Goal: Information Seeking & Learning: Learn about a topic

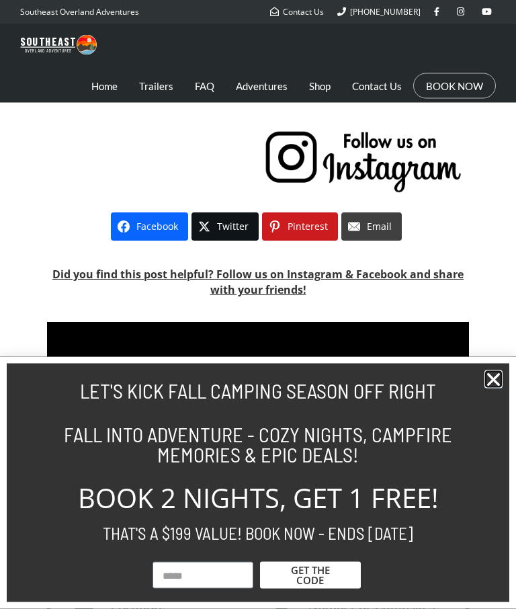
scroll to position [278, 0]
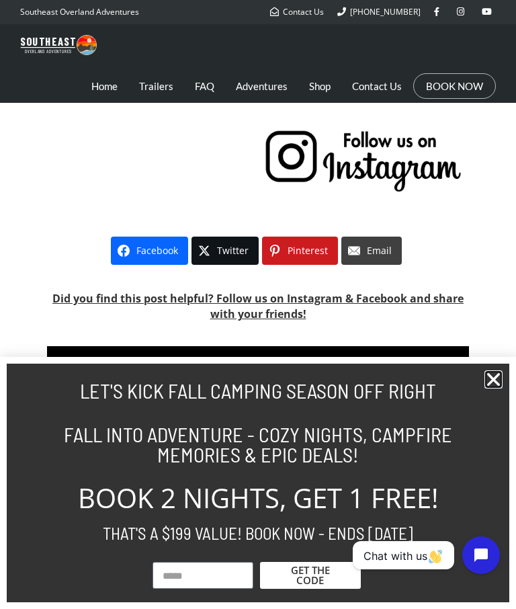
click at [493, 389] on icon "Close" at bounding box center [494, 380] width 18 height 18
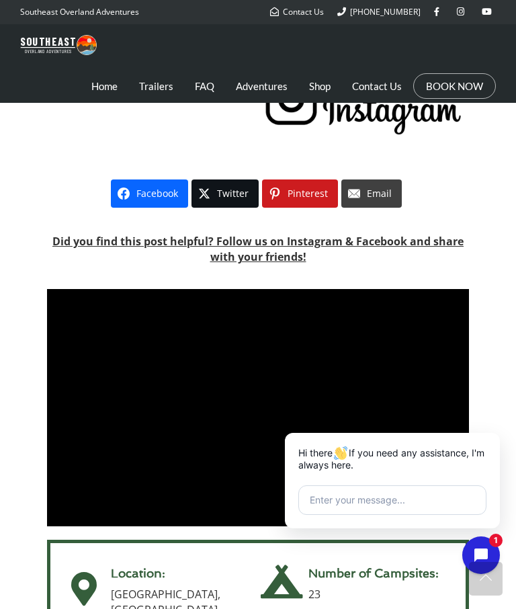
scroll to position [0, 0]
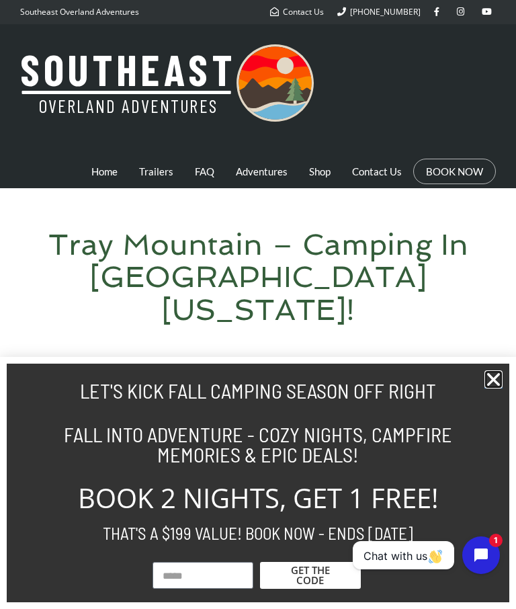
click at [501, 376] on icon "Close" at bounding box center [494, 380] width 18 height 18
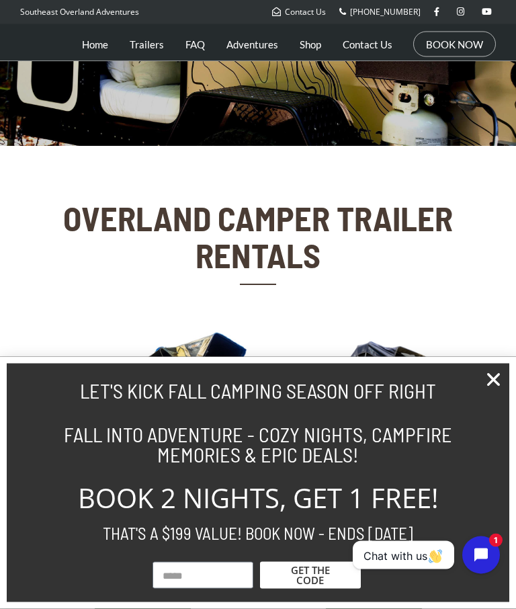
scroll to position [190, 0]
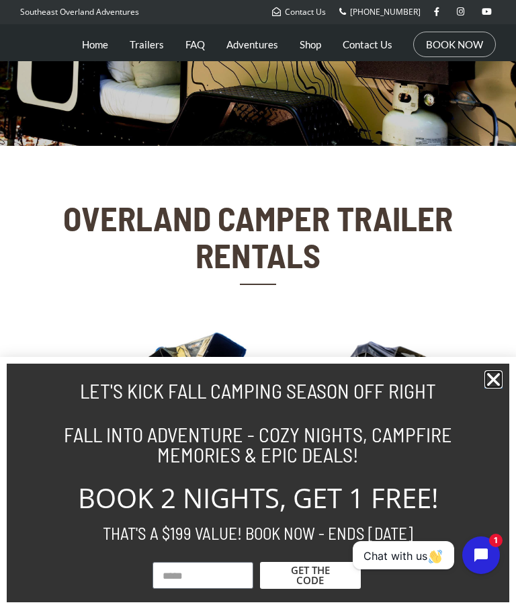
click at [493, 389] on icon "Close" at bounding box center [494, 380] width 18 height 18
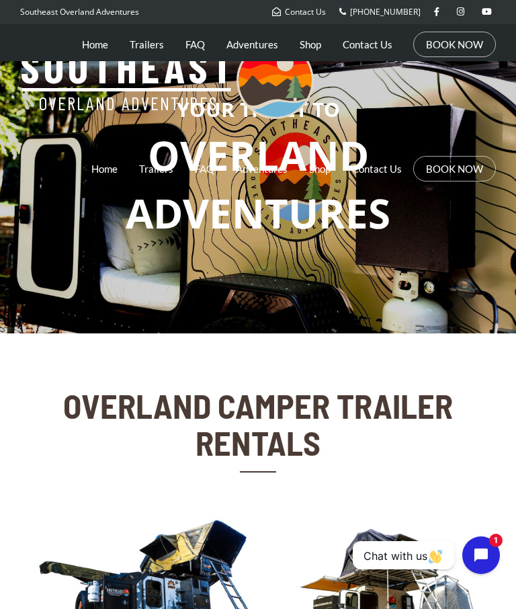
scroll to position [0, 0]
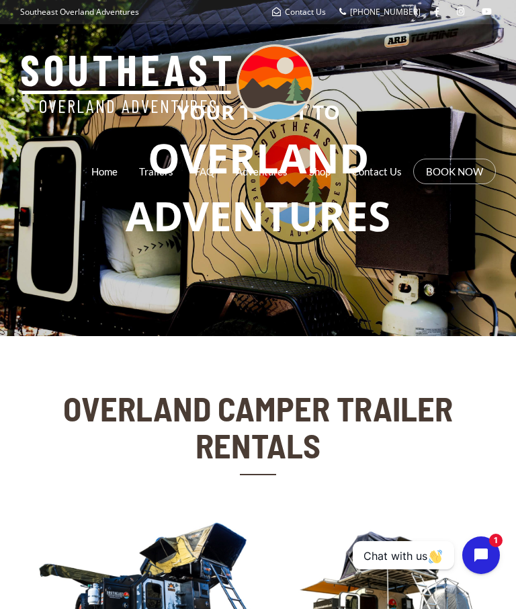
click at [289, 19] on div "Contact Us" at bounding box center [299, 11] width 67 height 17
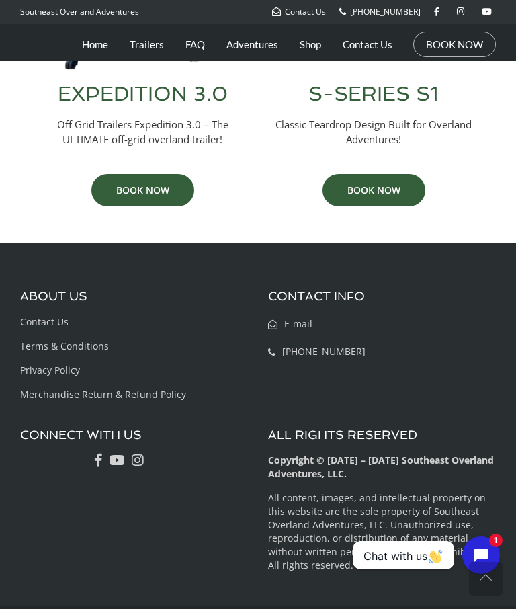
scroll to position [605, 0]
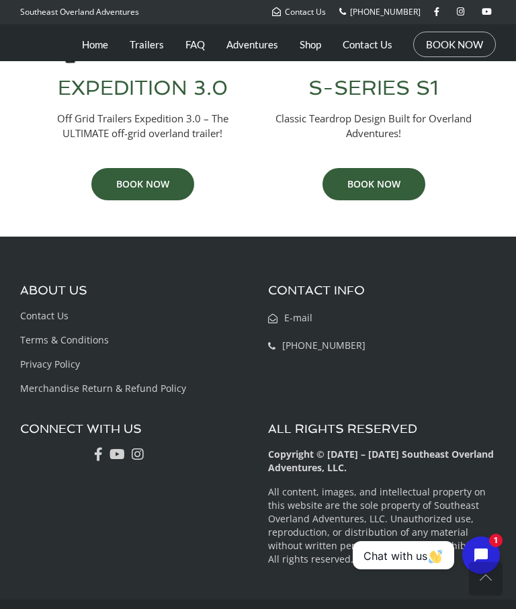
click at [263, 47] on link "Adventures" at bounding box center [253, 45] width 52 height 34
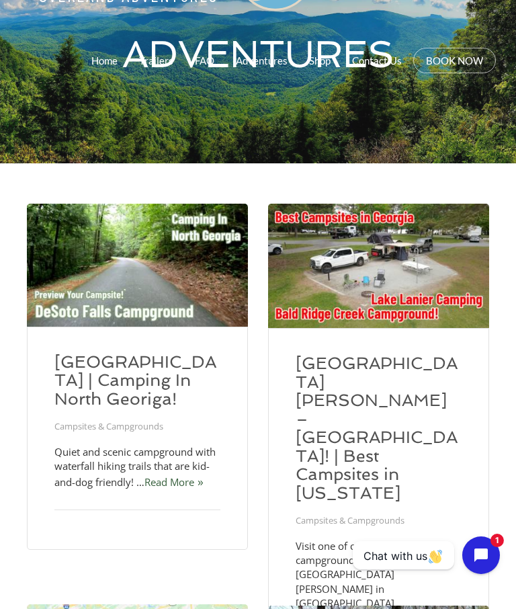
scroll to position [114, 0]
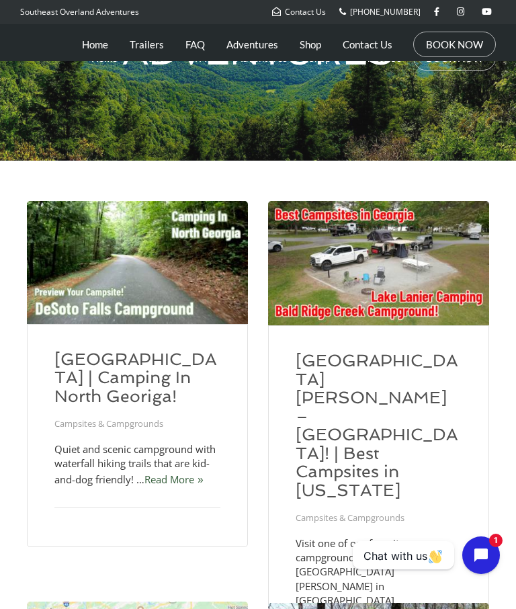
click at [401, 403] on link "[GEOGRAPHIC_DATA][PERSON_NAME] – [GEOGRAPHIC_DATA]! | Best Campsites in [US_STA…" at bounding box center [377, 425] width 162 height 149
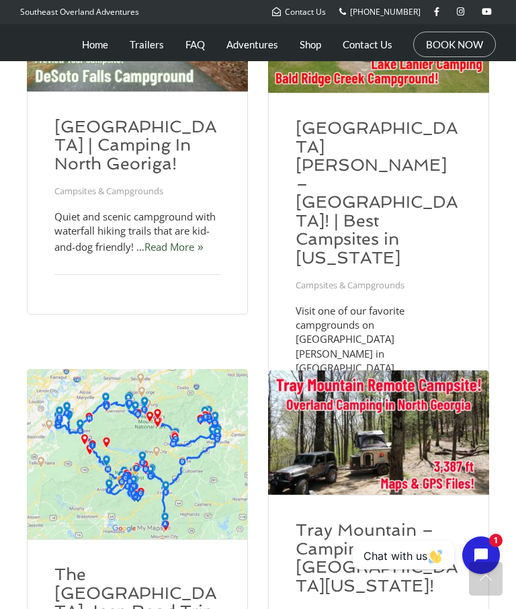
click at [320, 44] on link "Shop" at bounding box center [311, 45] width 22 height 34
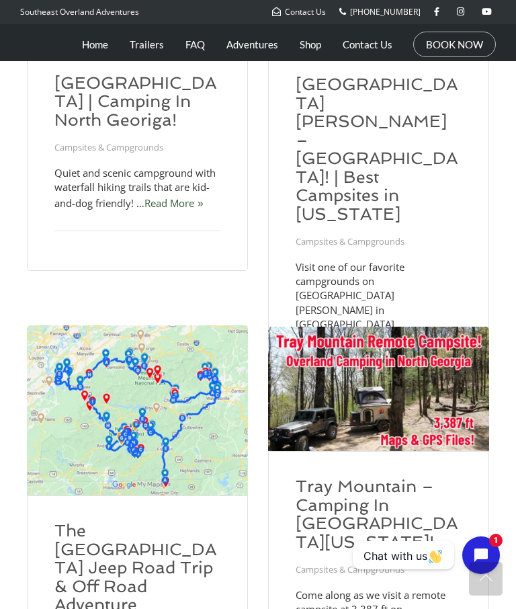
scroll to position [393, 0]
